Goal: Information Seeking & Learning: Learn about a topic

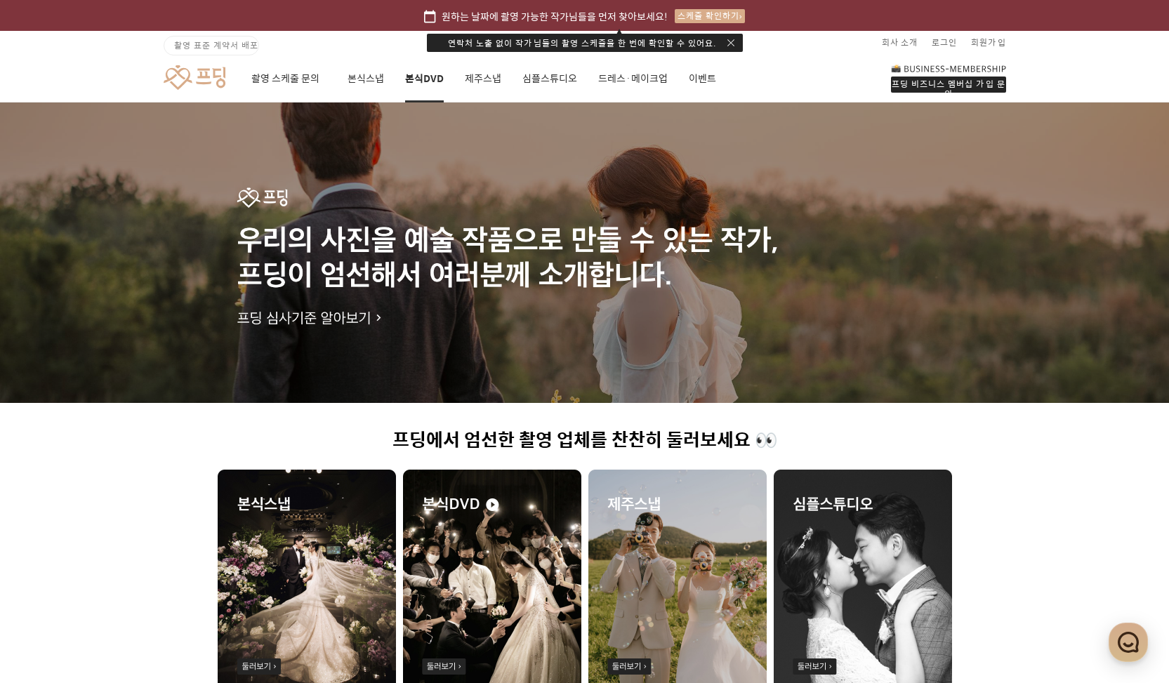
click at [422, 67] on link "본식DVD" at bounding box center [424, 79] width 39 height 48
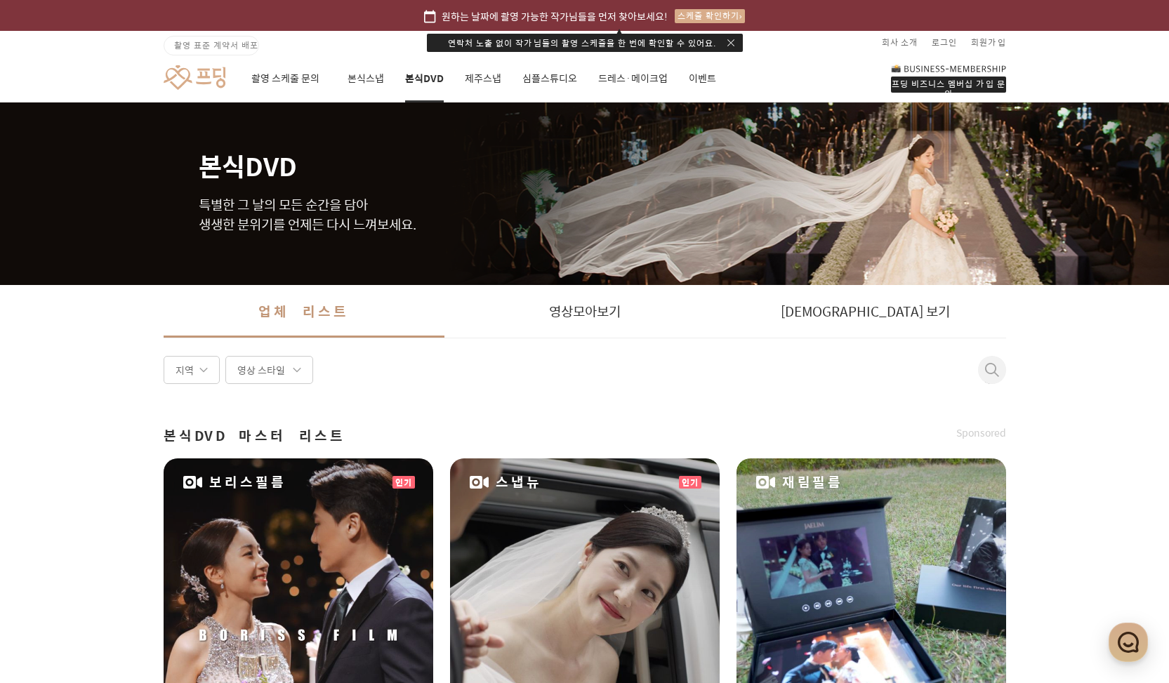
click at [299, 372] on div "영상 스타일" at bounding box center [269, 370] width 88 height 28
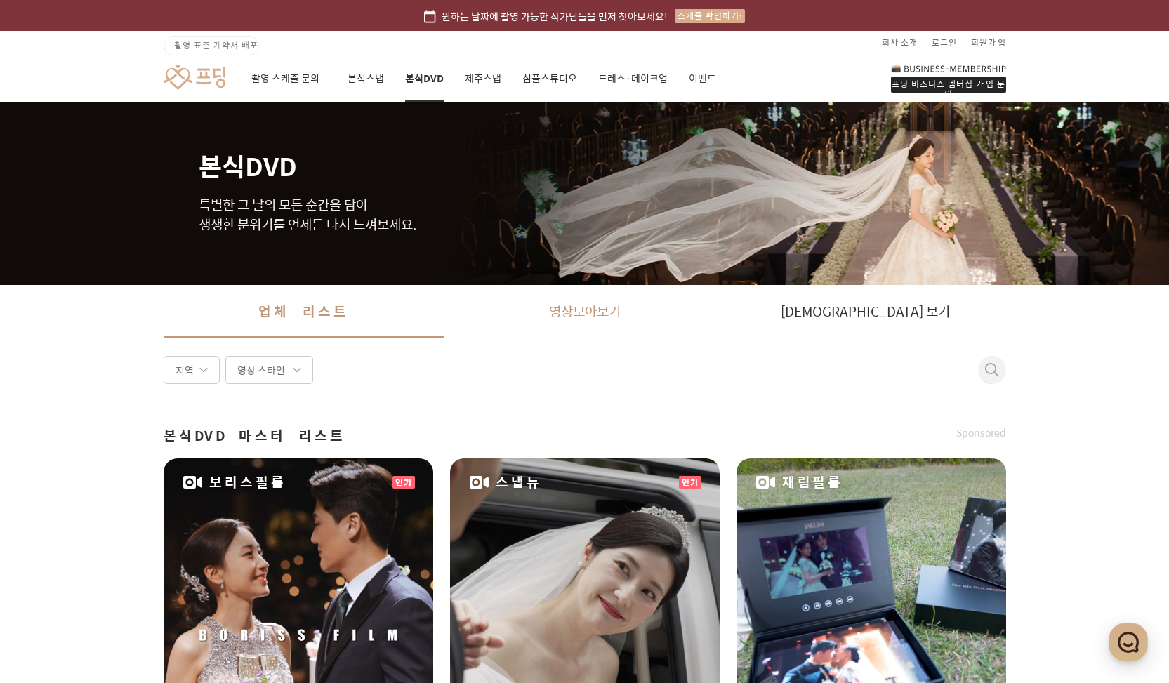
click at [591, 319] on link "영상 모아보기" at bounding box center [585, 311] width 281 height 53
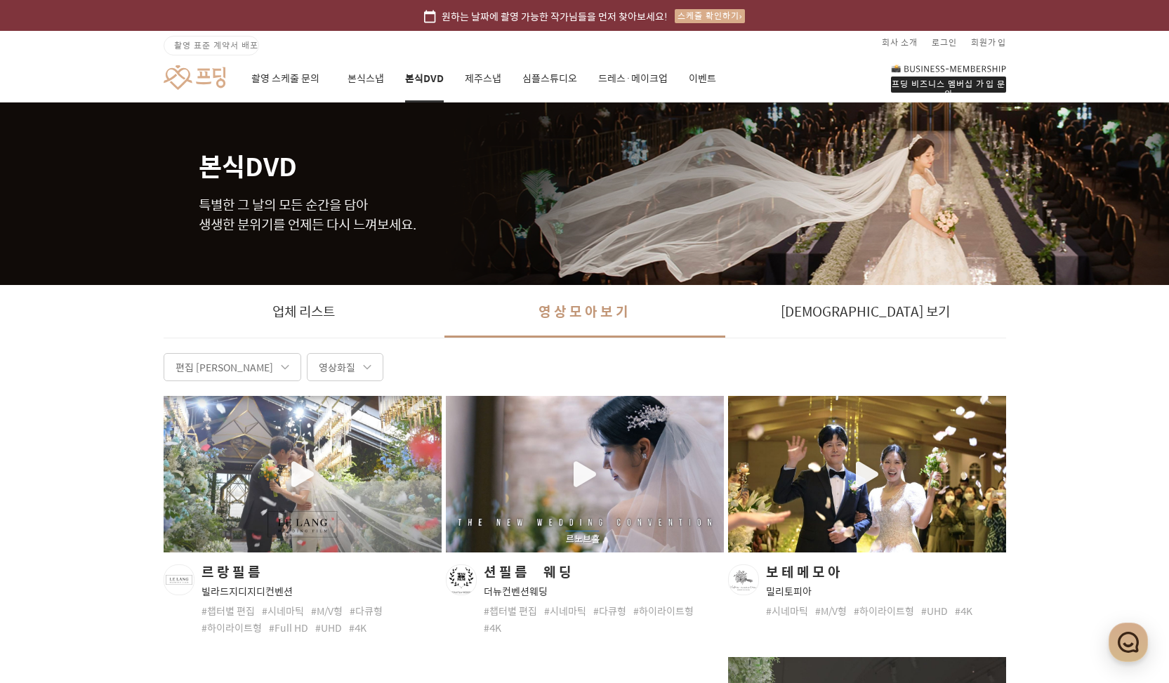
scroll to position [126, 0]
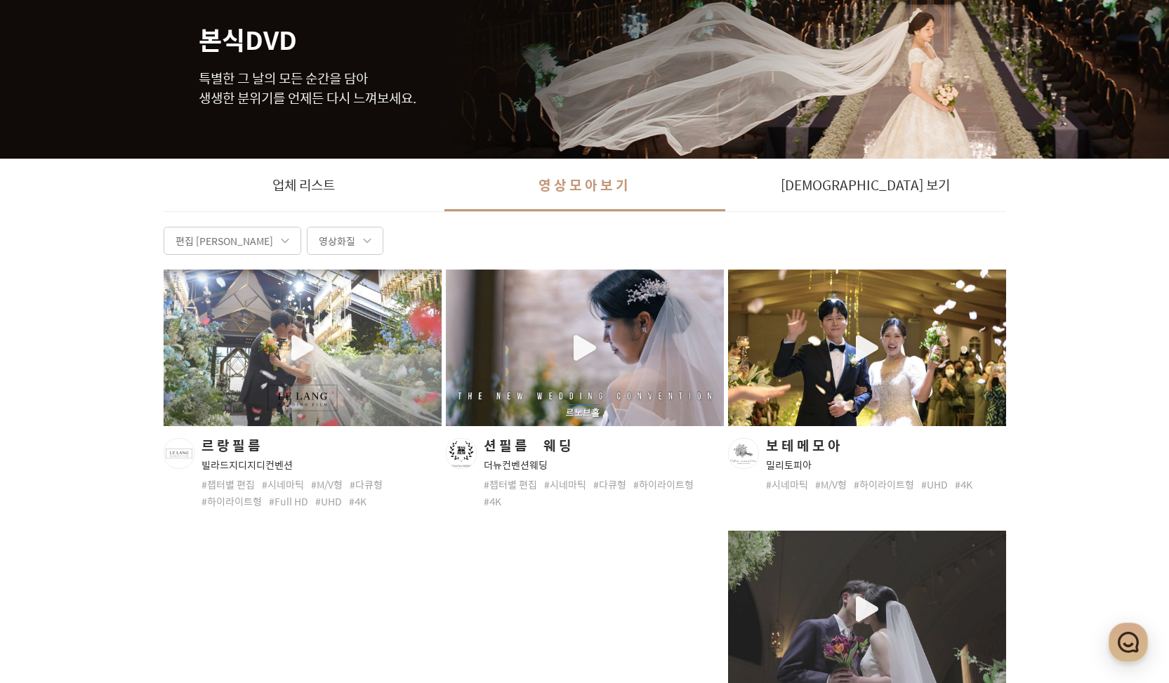
click at [299, 349] on div "button" at bounding box center [303, 348] width 278 height 157
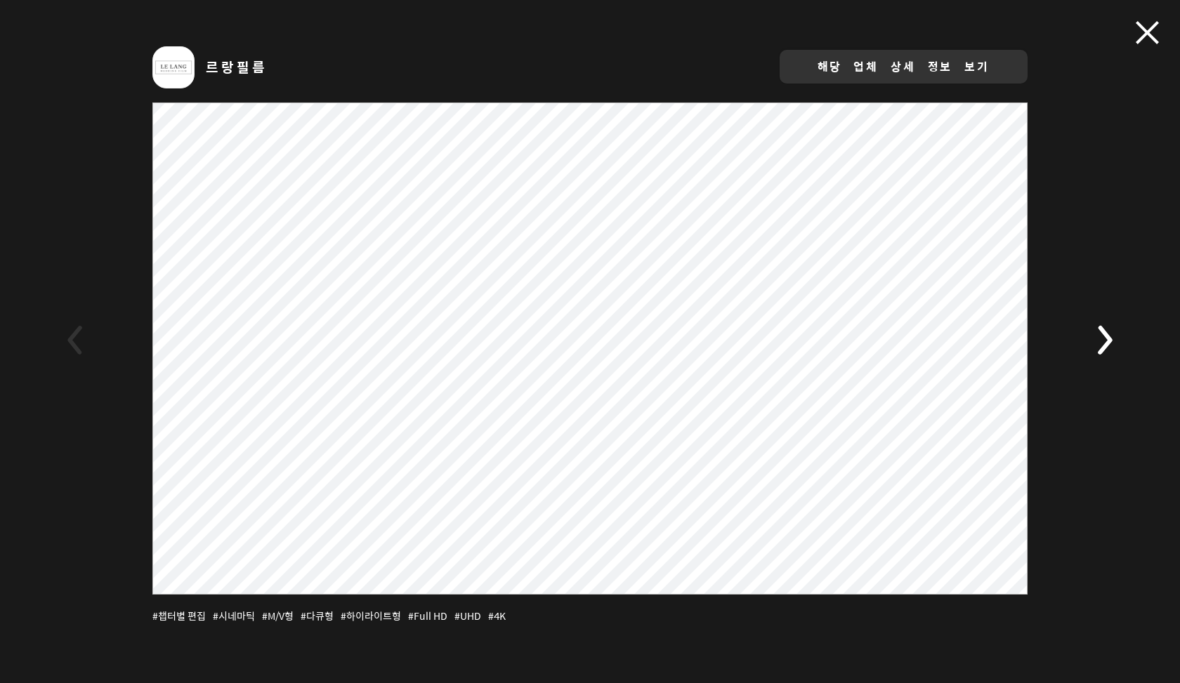
click at [1143, 37] on span at bounding box center [1147, 32] width 23 height 23
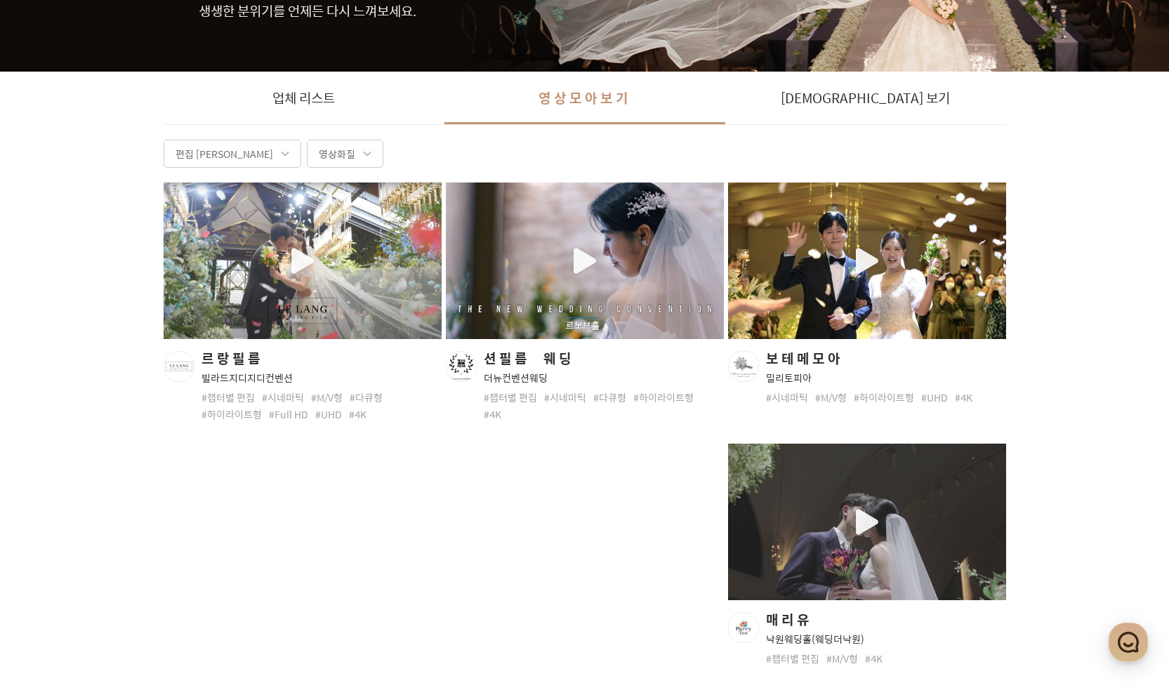
scroll to position [70, 0]
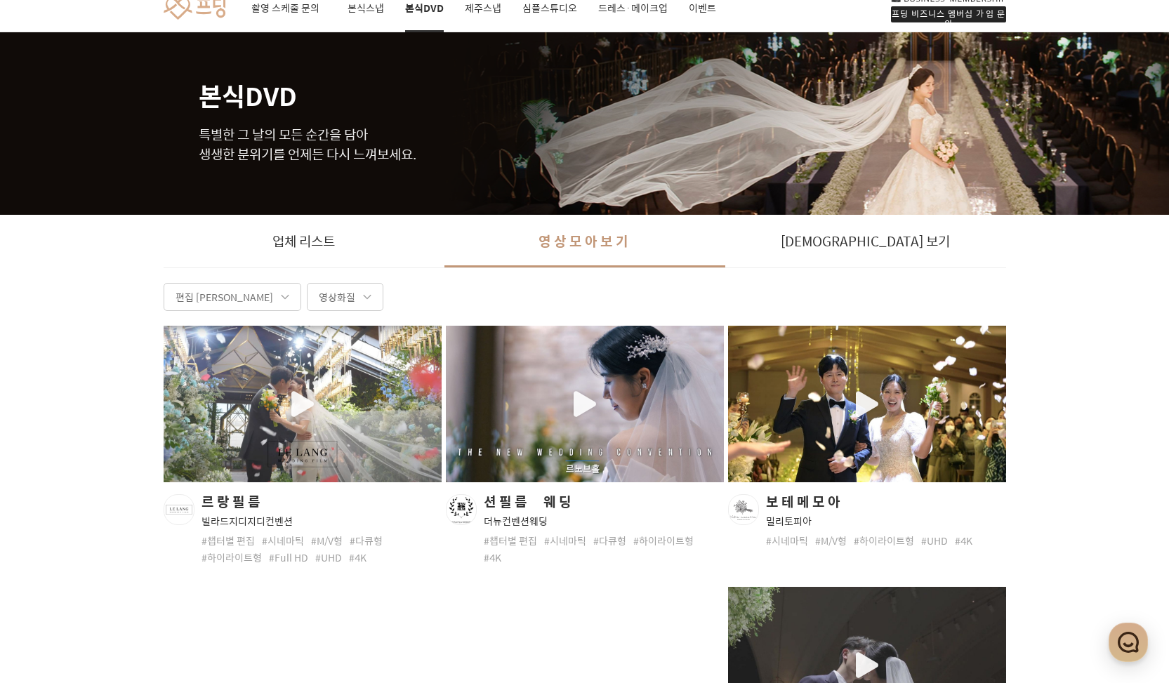
click at [176, 291] on div "편집 유형" at bounding box center [233, 297] width 138 height 28
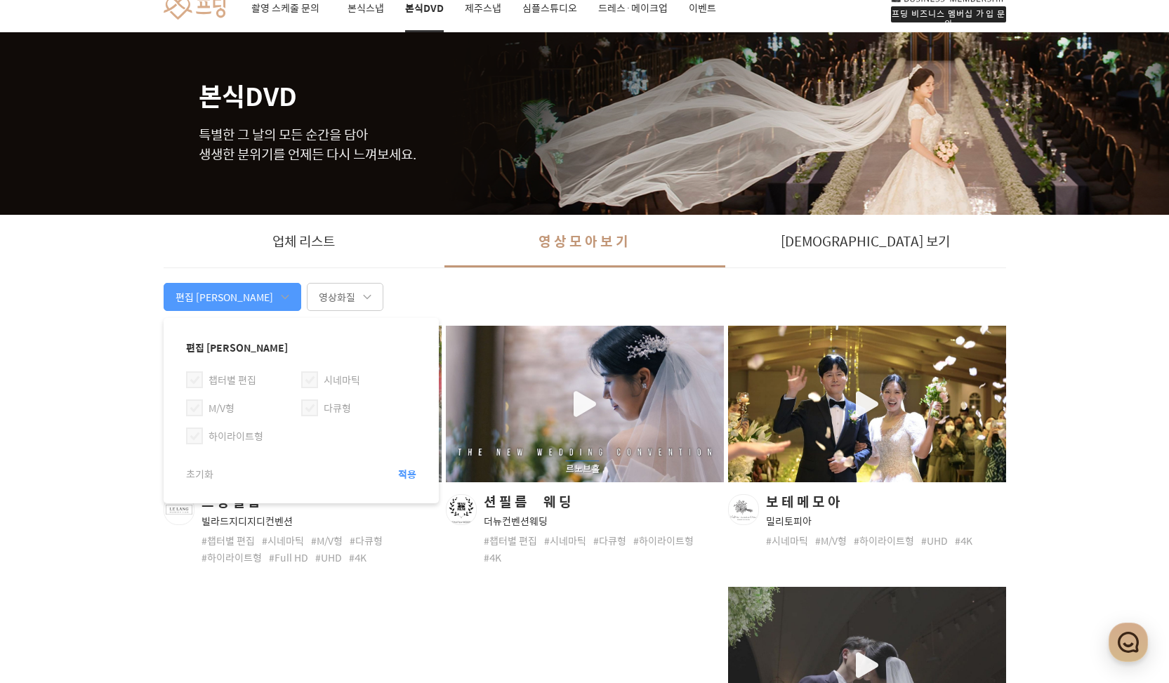
click at [301, 376] on span at bounding box center [309, 380] width 17 height 17
click at [304, 374] on input "시네마틱" at bounding box center [304, 374] width 1 height 1
checkbox input "true"
click at [410, 475] on span "적용" at bounding box center [407, 474] width 18 height 14
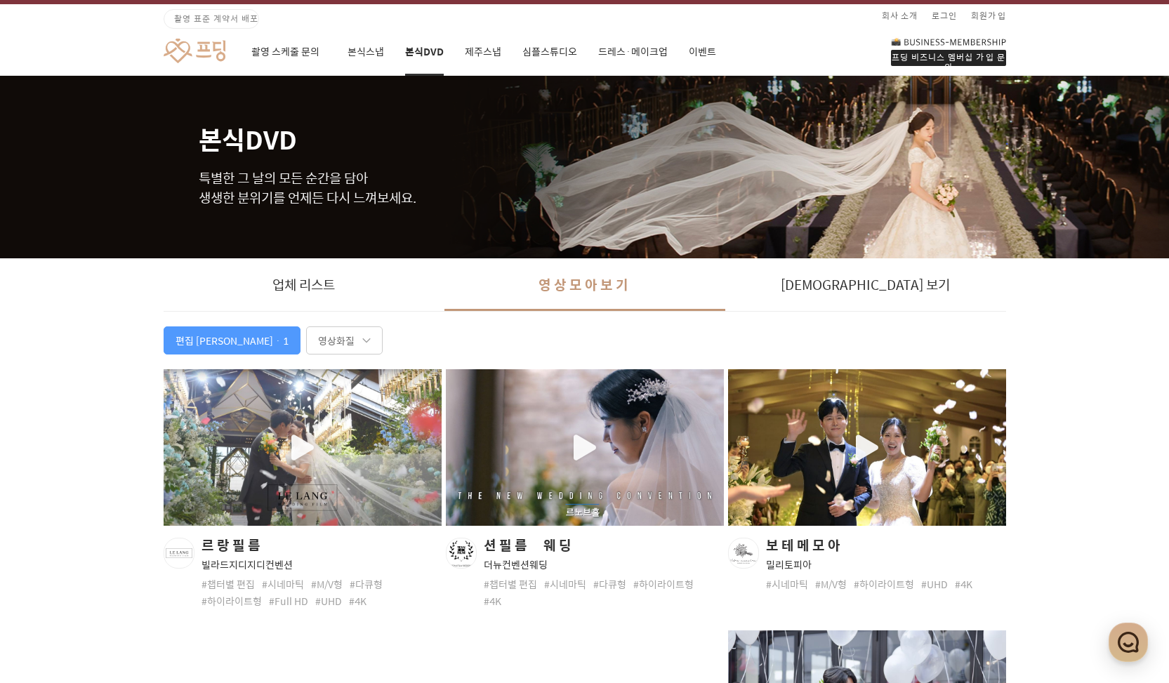
click at [863, 442] on div "button" at bounding box center [867, 447] width 278 height 157
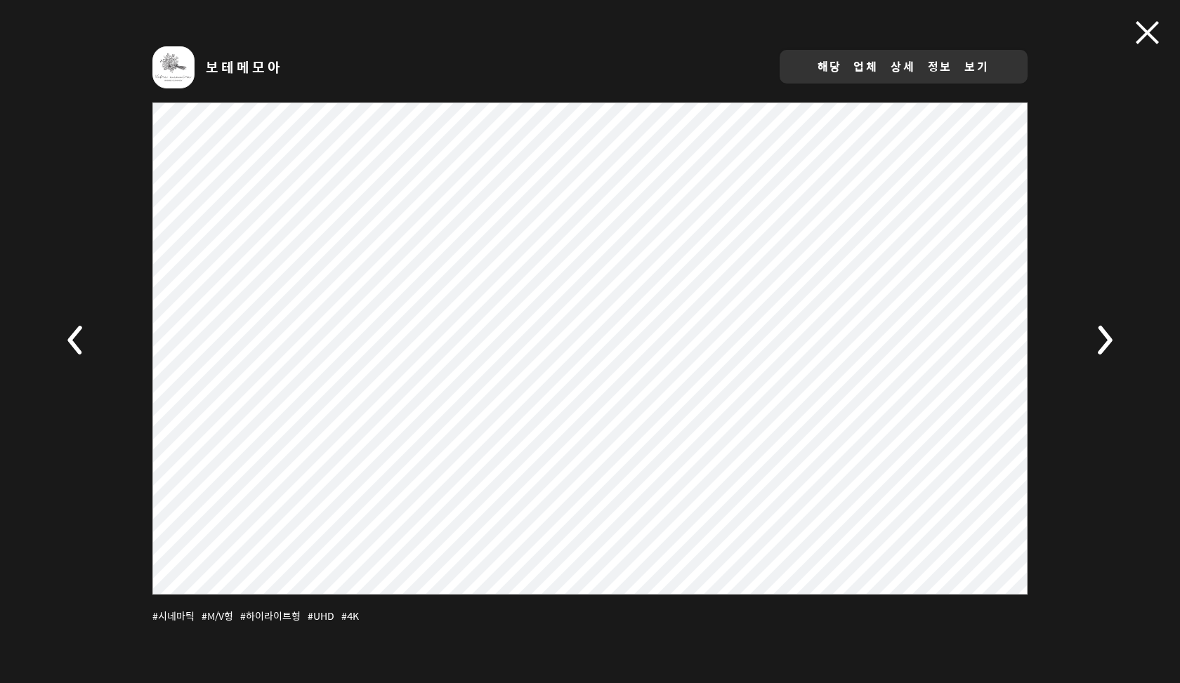
click at [1143, 31] on span at bounding box center [1147, 32] width 23 height 23
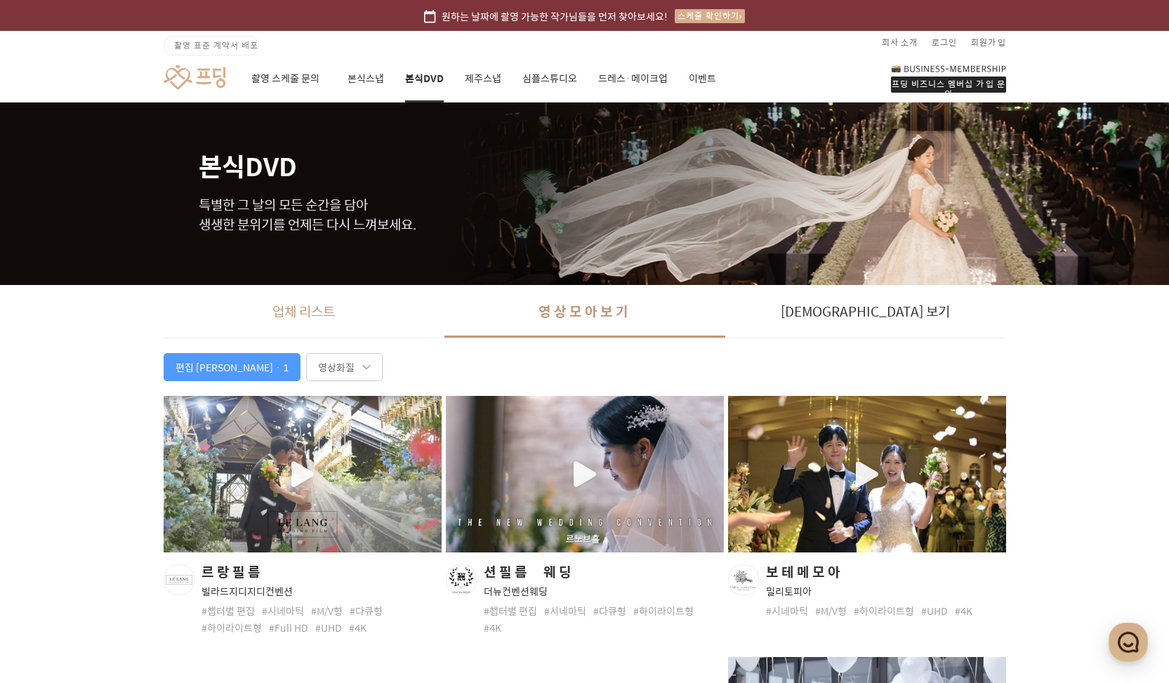
click at [332, 296] on link "업체 리스트" at bounding box center [304, 311] width 281 height 53
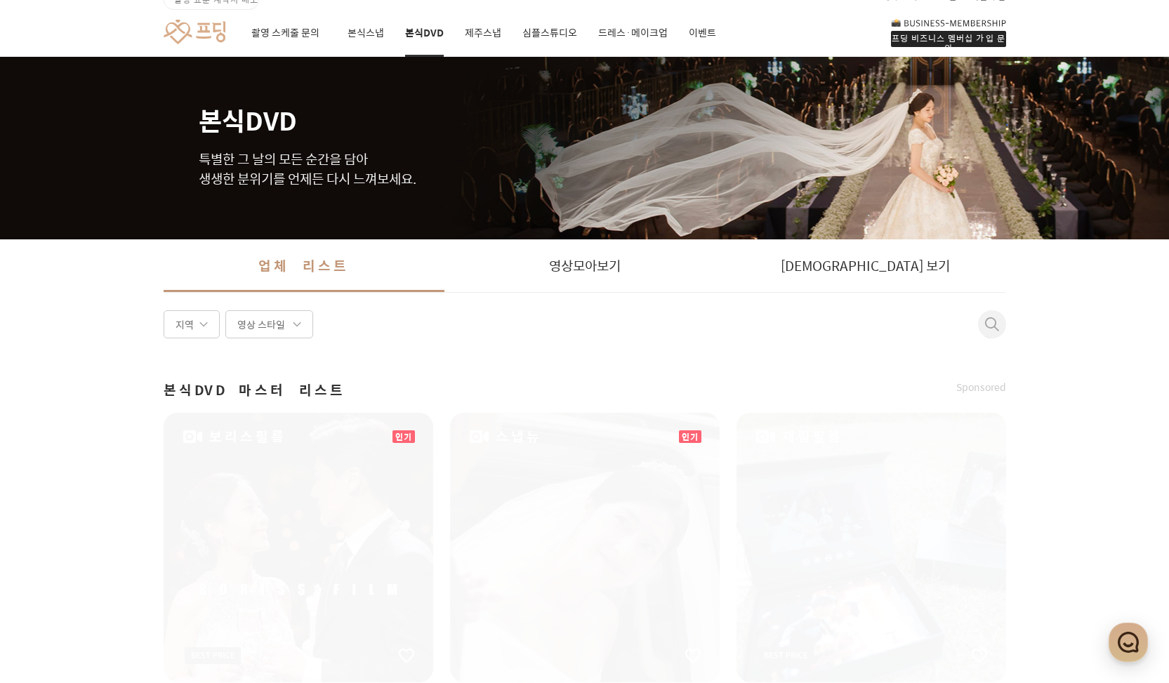
scroll to position [263, 0]
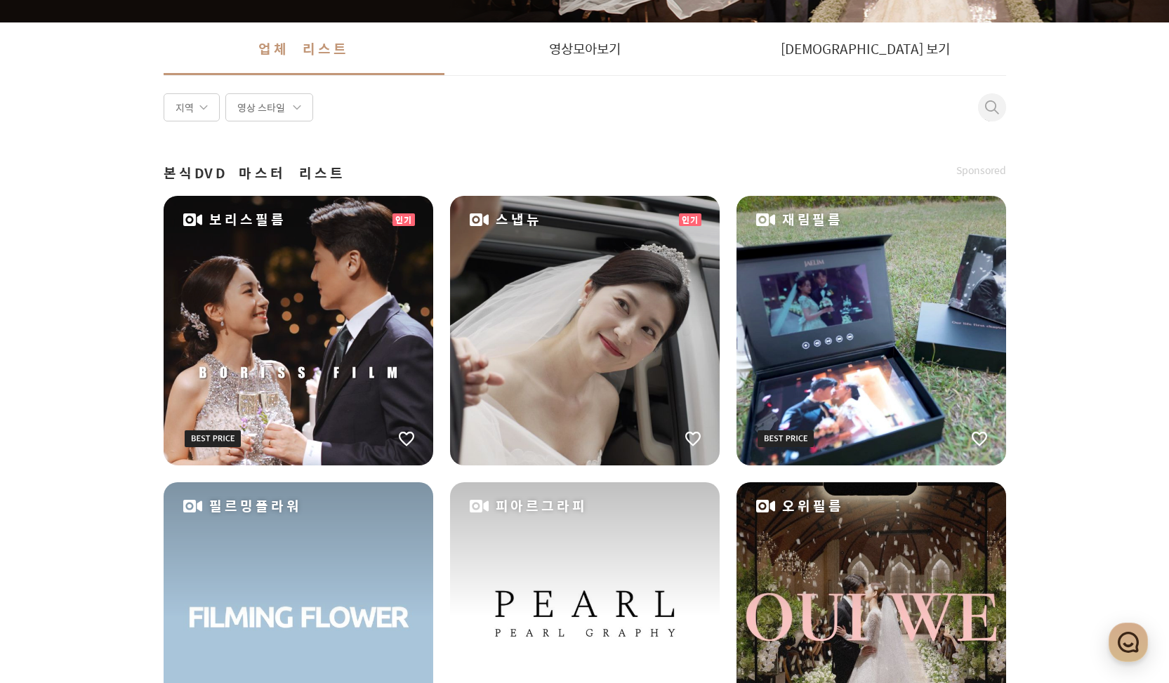
click at [295, 344] on div "보리스필름" at bounding box center [299, 331] width 270 height 270
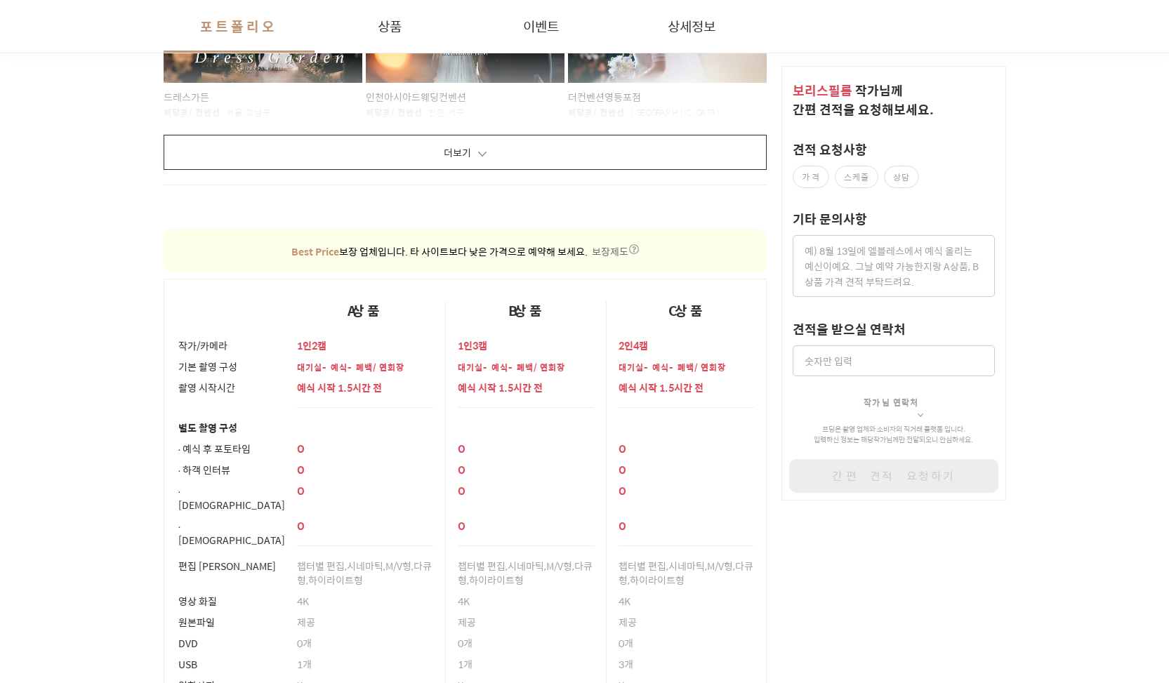
scroll to position [636, 0]
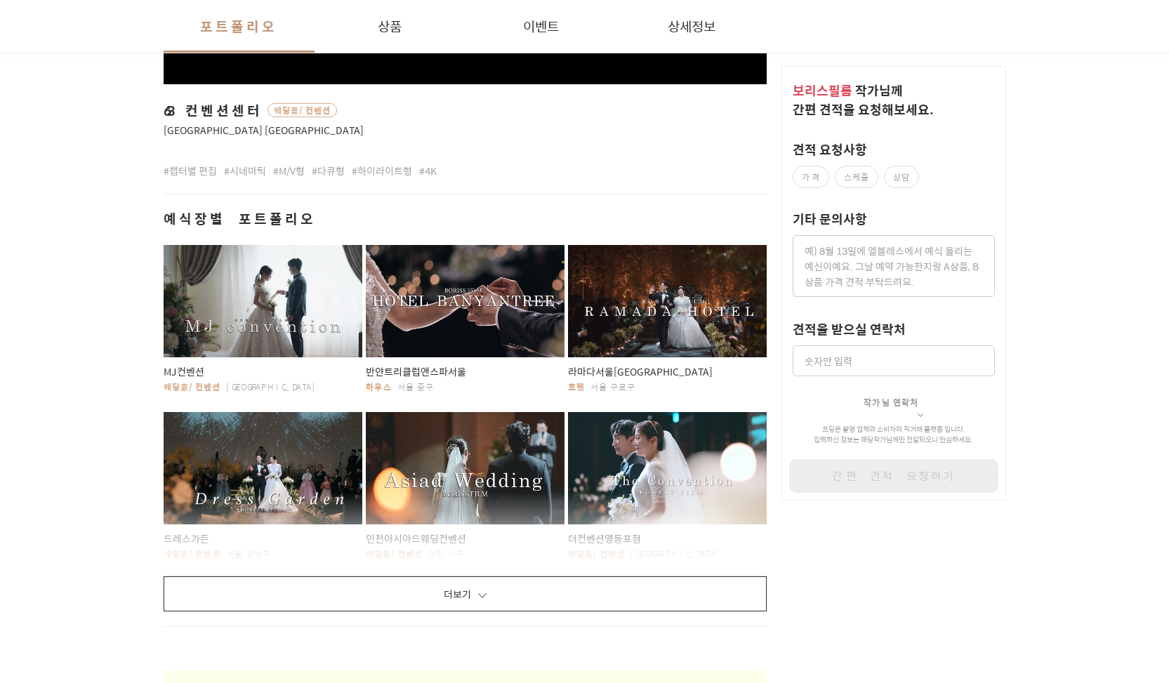
click at [498, 577] on button "더보기" at bounding box center [466, 594] width 604 height 35
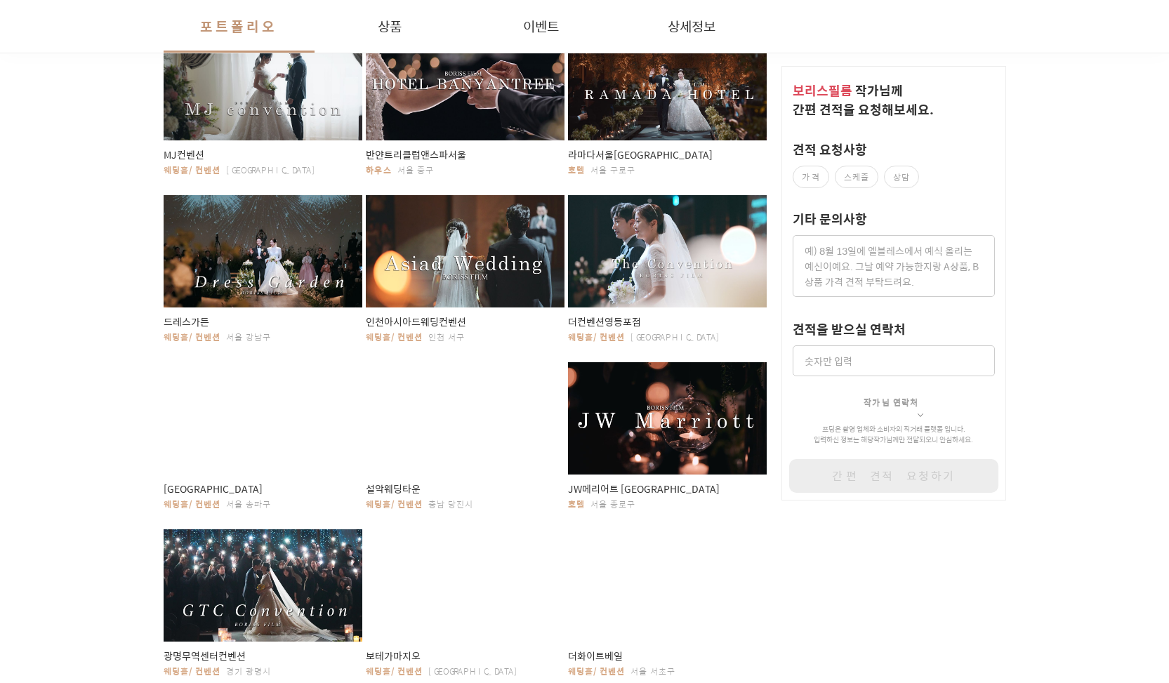
scroll to position [490, 0]
